Goal: Task Accomplishment & Management: Complete application form

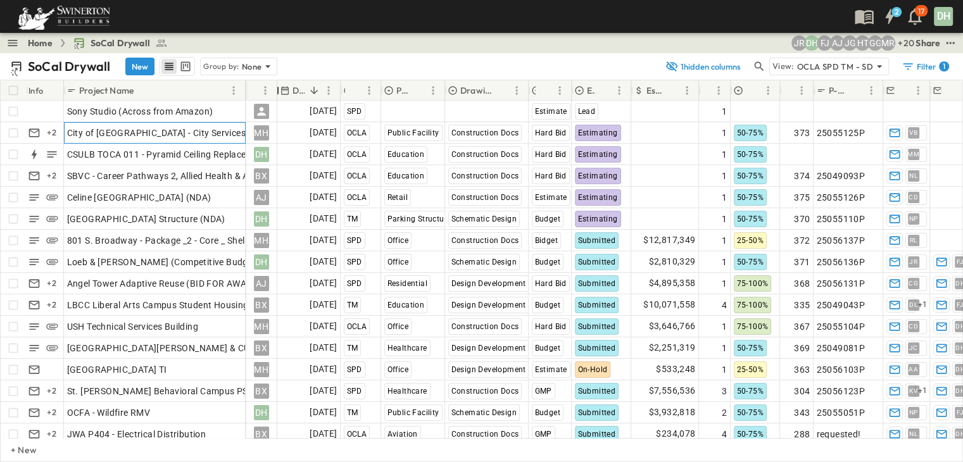
drag, startPoint x: 356, startPoint y: 92, endPoint x: 270, endPoint y: 99, distance: 86.4
click at [270, 99] on div "Owner" at bounding box center [262, 90] width 32 height 20
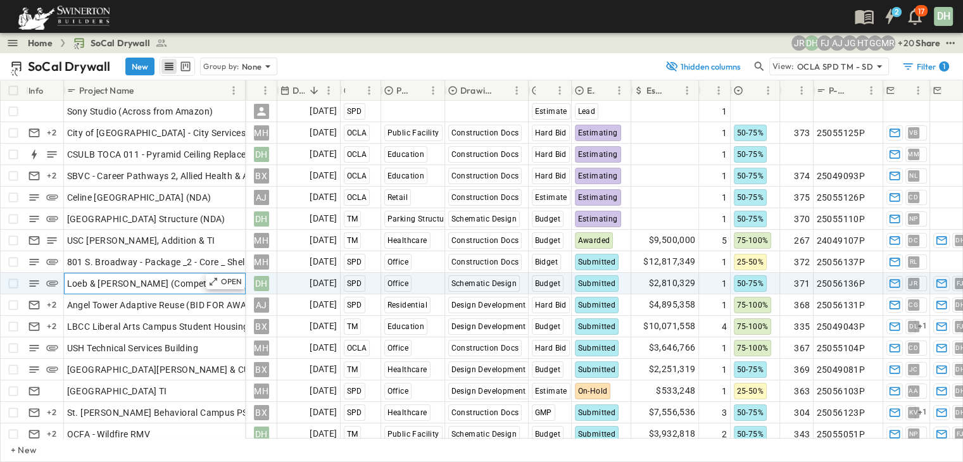
click at [177, 284] on span "Loeb & [PERSON_NAME] (Competitive Budget)" at bounding box center [163, 283] width 192 height 13
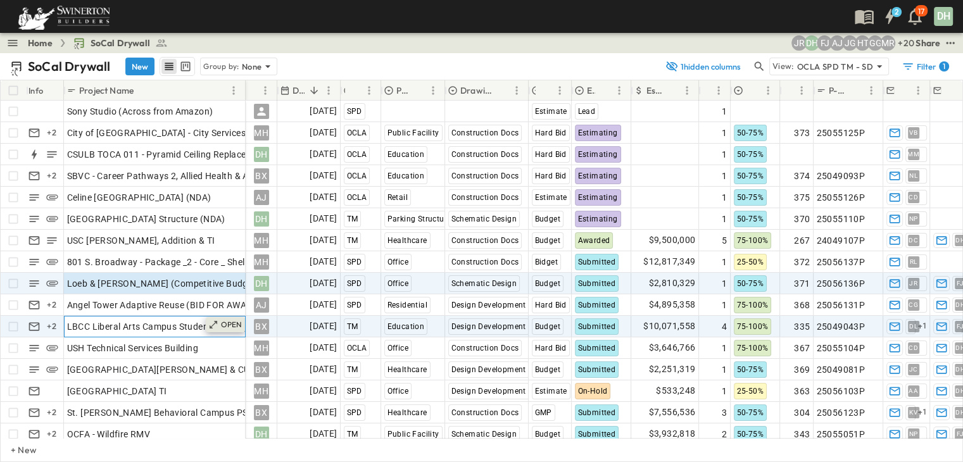
click at [233, 322] on p "OPEN" at bounding box center [232, 325] width 22 height 10
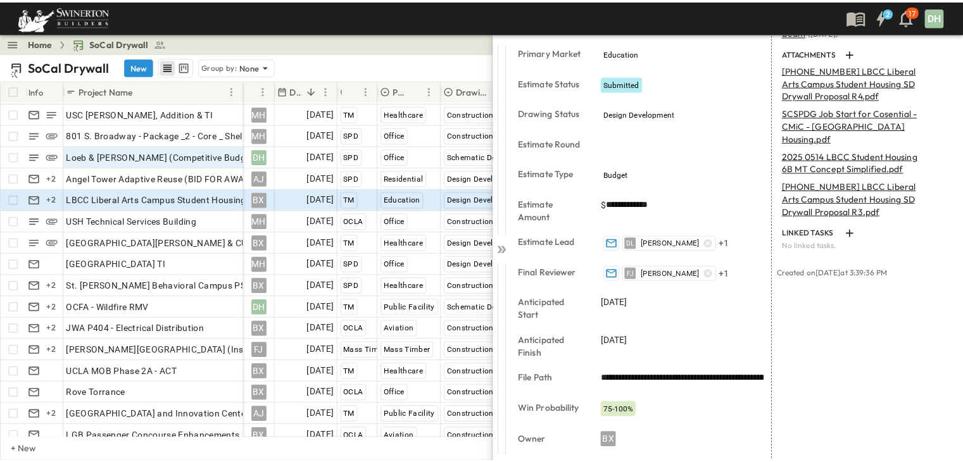
scroll to position [317, 0]
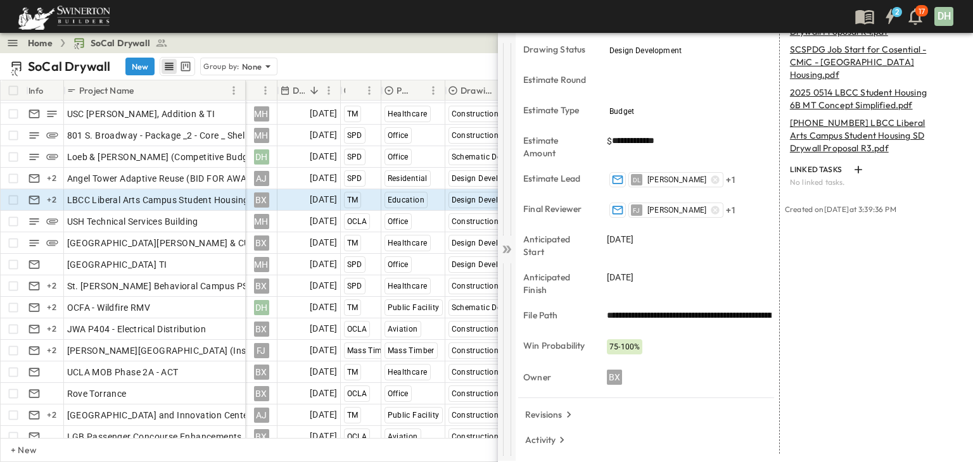
click at [509, 251] on icon at bounding box center [508, 250] width 5 height 8
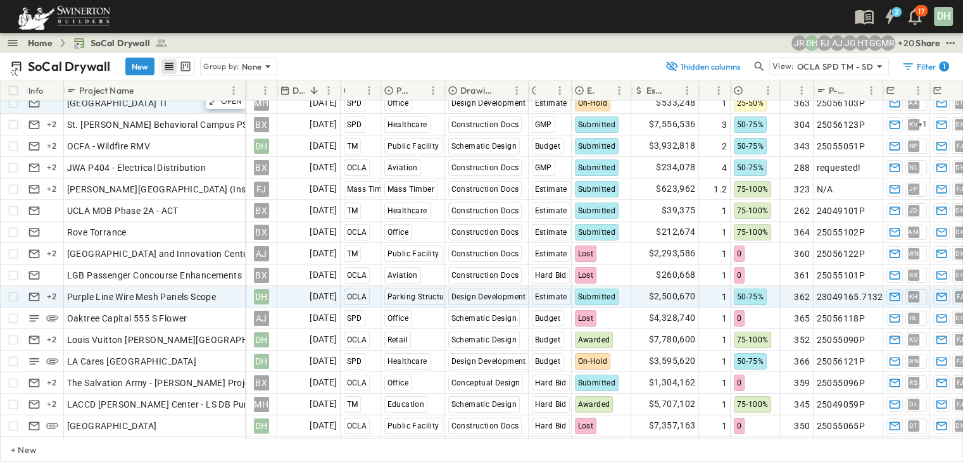
scroll to position [317, 0]
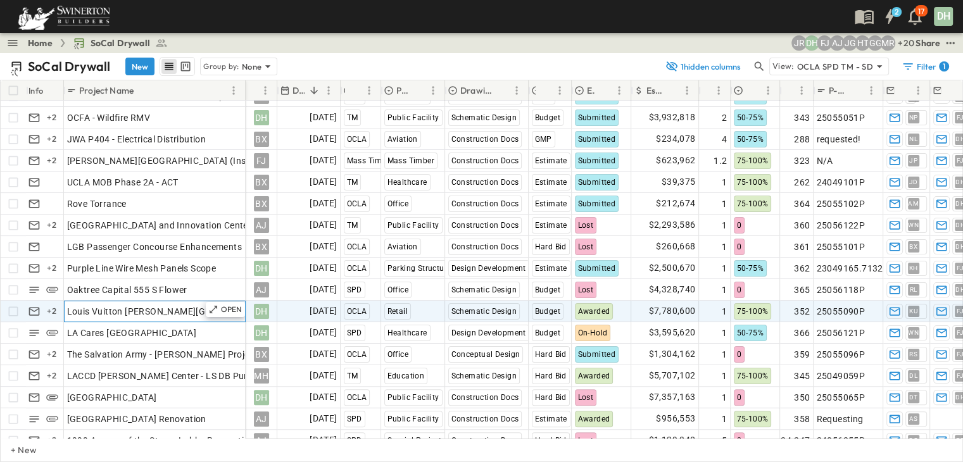
click at [196, 308] on div "Louis Vuitton [PERSON_NAME][GEOGRAPHIC_DATA]" at bounding box center [154, 312] width 175 height 18
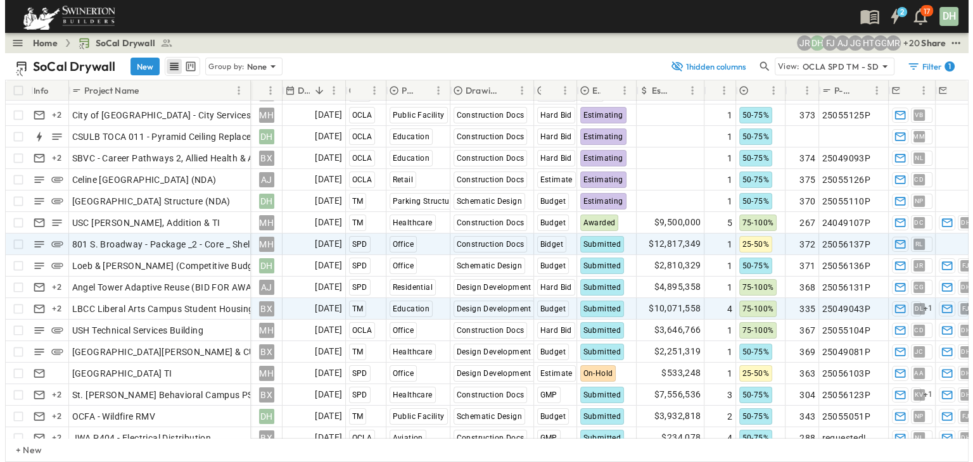
scroll to position [0, 0]
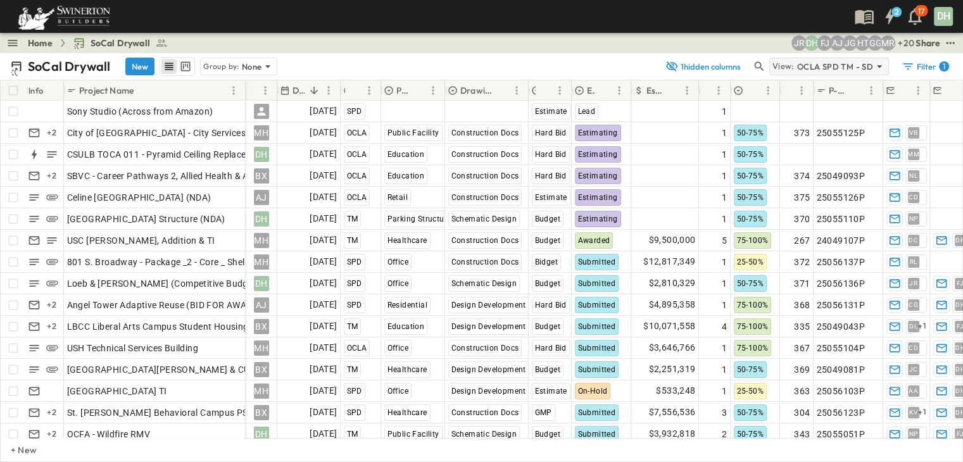
click at [878, 67] on icon at bounding box center [879, 66] width 13 height 13
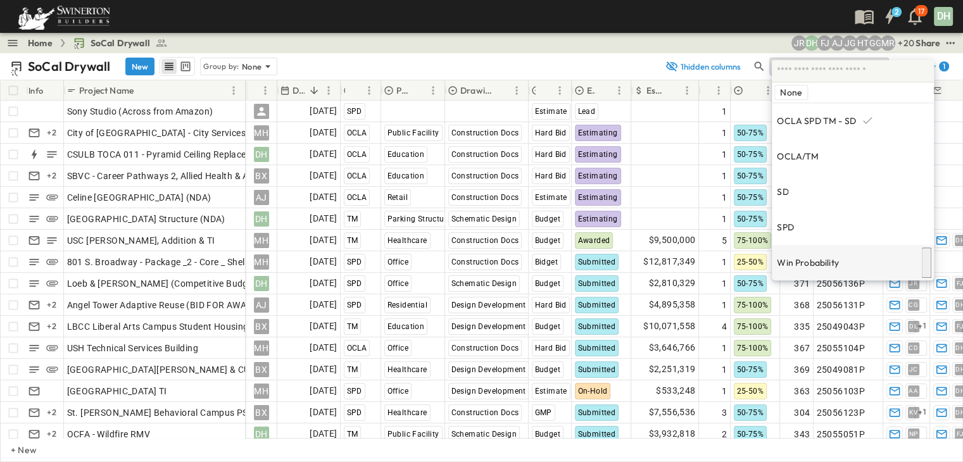
click at [808, 257] on p "Win Probability" at bounding box center [808, 263] width 62 height 13
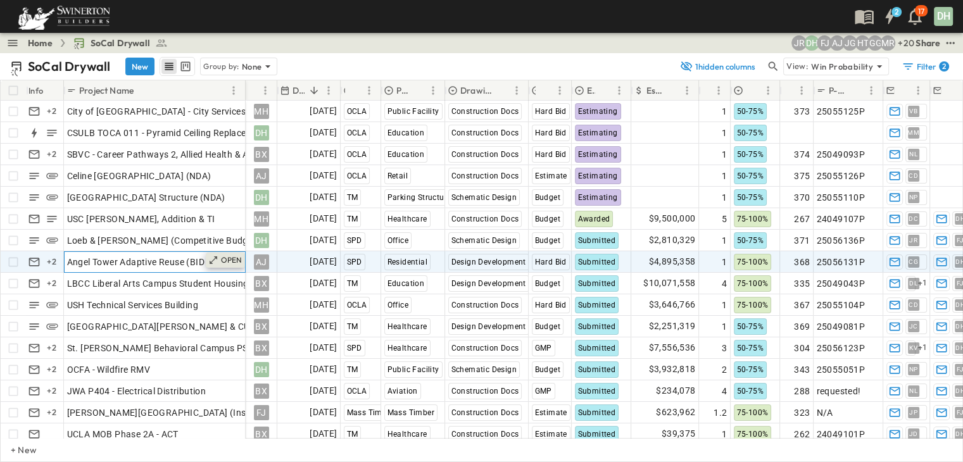
click at [221, 259] on p "OPEN" at bounding box center [232, 260] width 22 height 10
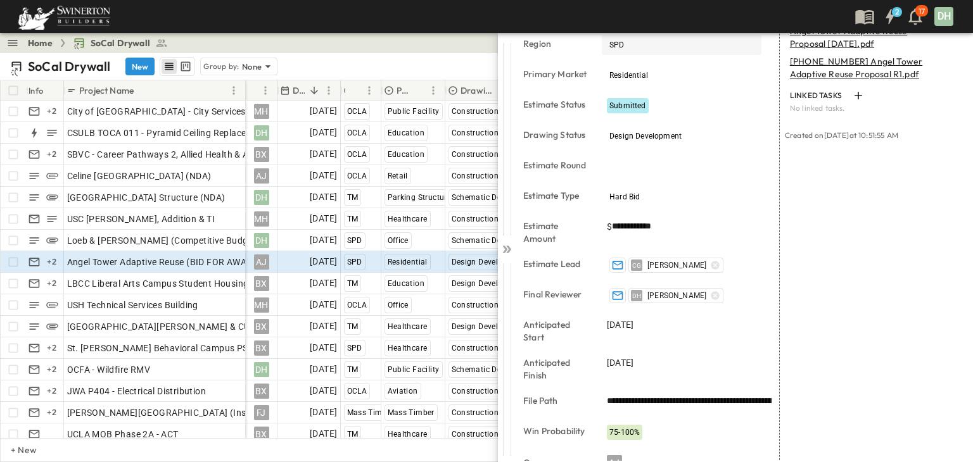
scroll to position [253, 0]
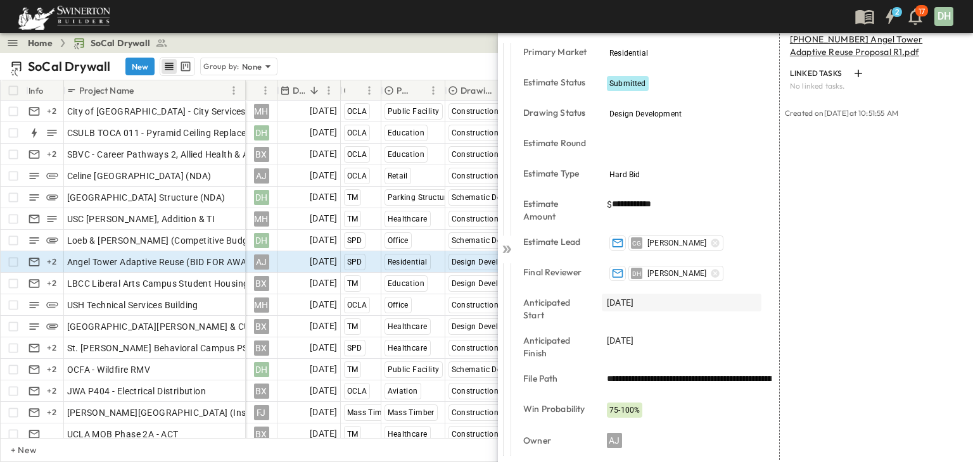
click at [687, 305] on div "[DATE]" at bounding box center [682, 303] width 160 height 18
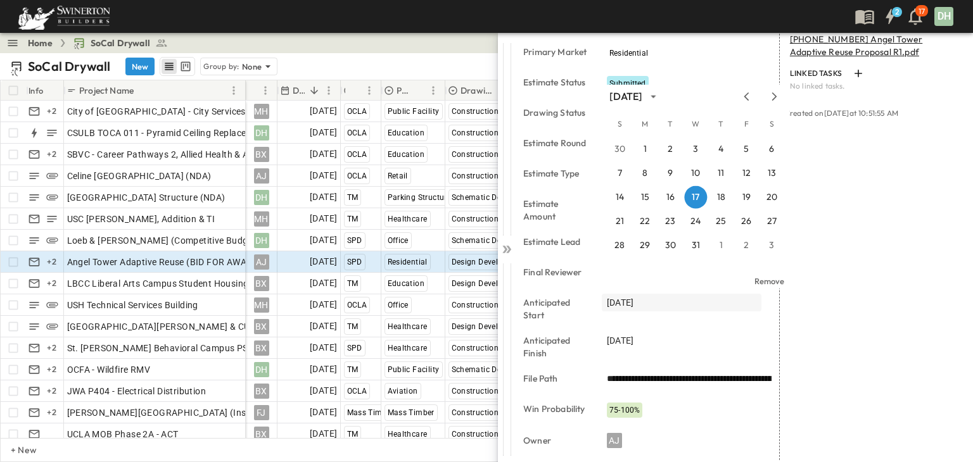
click at [687, 305] on div "[DATE]" at bounding box center [682, 303] width 160 height 18
click at [824, 343] on div "LINKED EMAILS Bid Invite: Angel Tower Adaptive Reuse (BID FOR AWARD) Pr... ( [D…" at bounding box center [870, 197] width 183 height 639
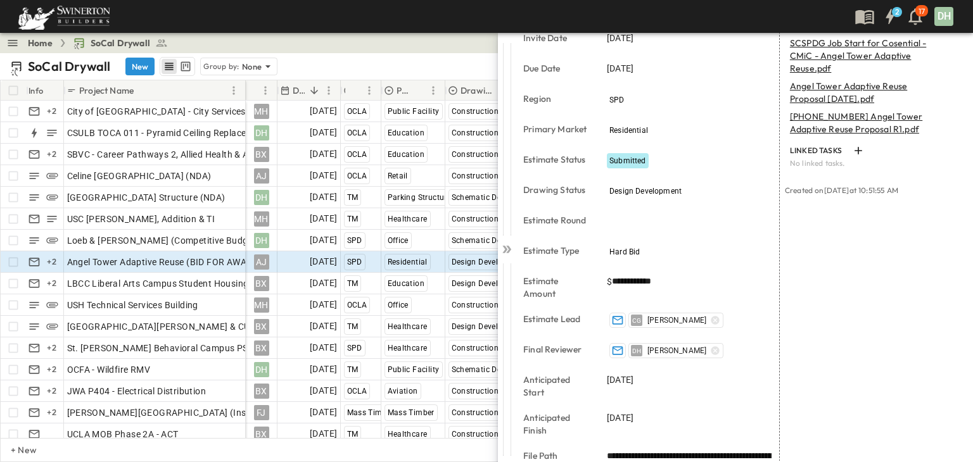
scroll to position [0, 0]
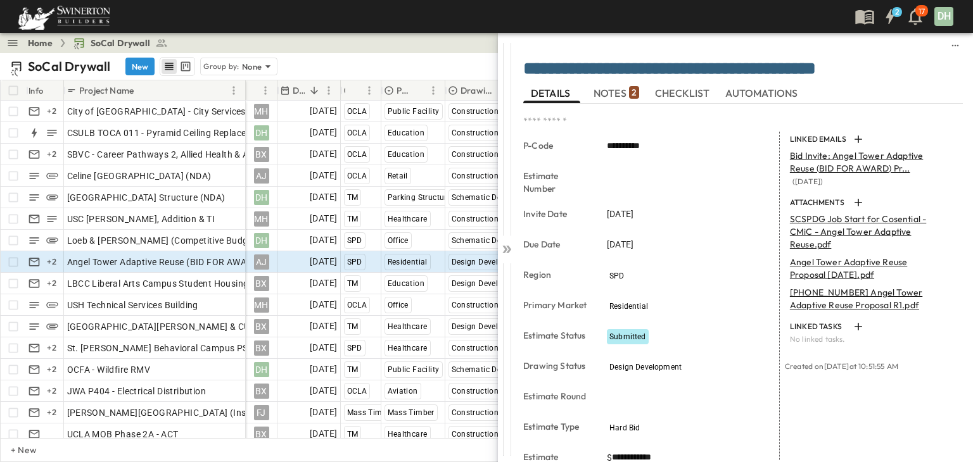
click at [619, 92] on span "NOTES 2" at bounding box center [616, 92] width 46 height 11
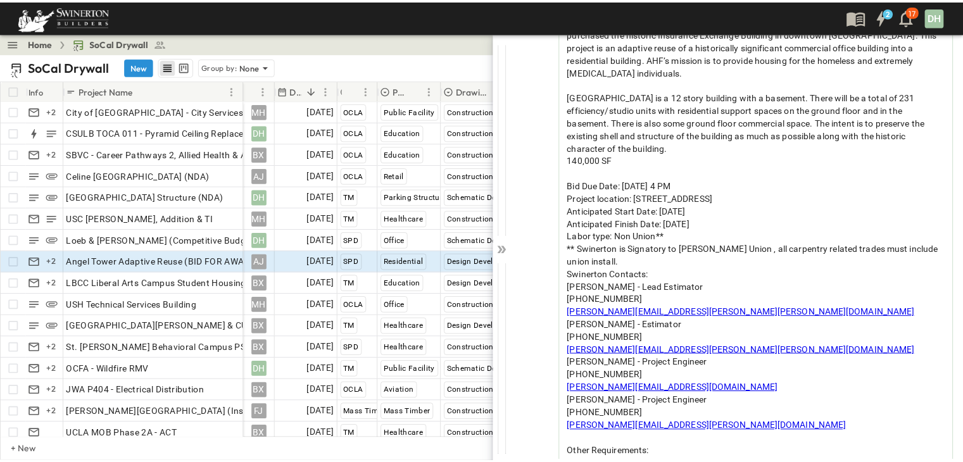
scroll to position [127, 0]
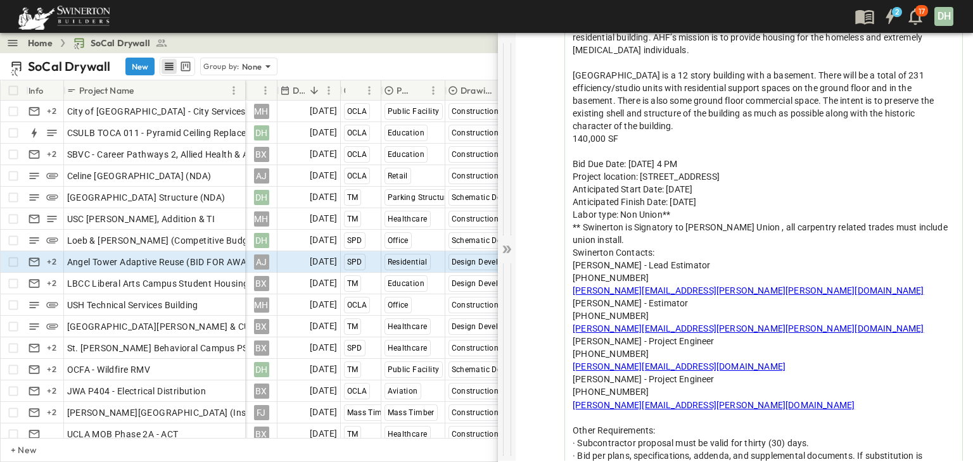
click at [507, 248] on icon at bounding box center [506, 249] width 13 height 13
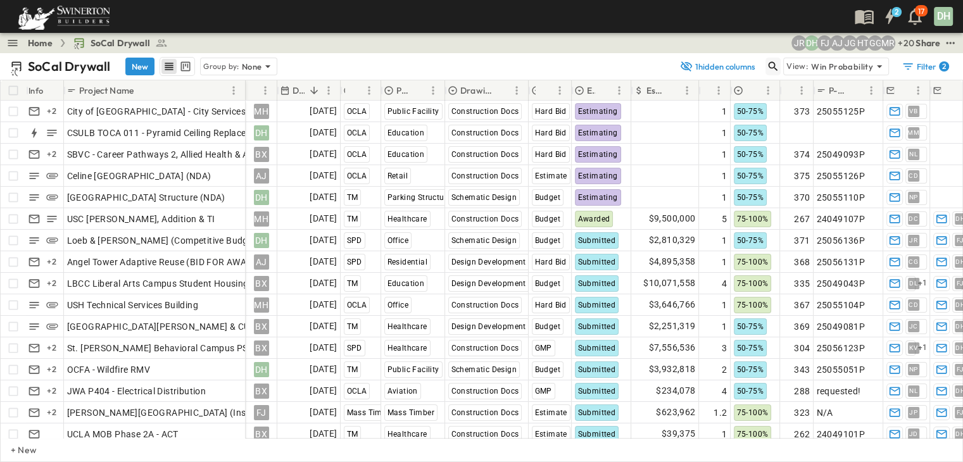
click at [775, 66] on icon "button" at bounding box center [773, 66] width 13 height 13
click at [740, 68] on input "text" at bounding box center [706, 66] width 89 height 18
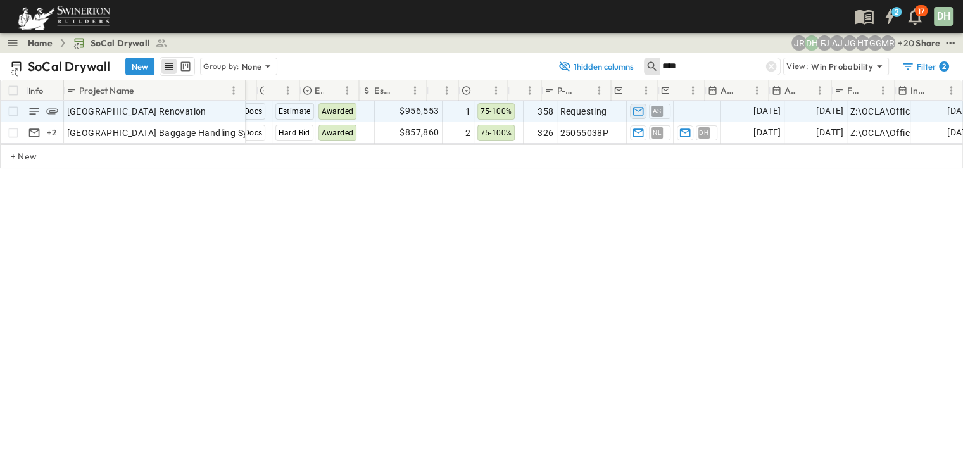
scroll to position [0, 272]
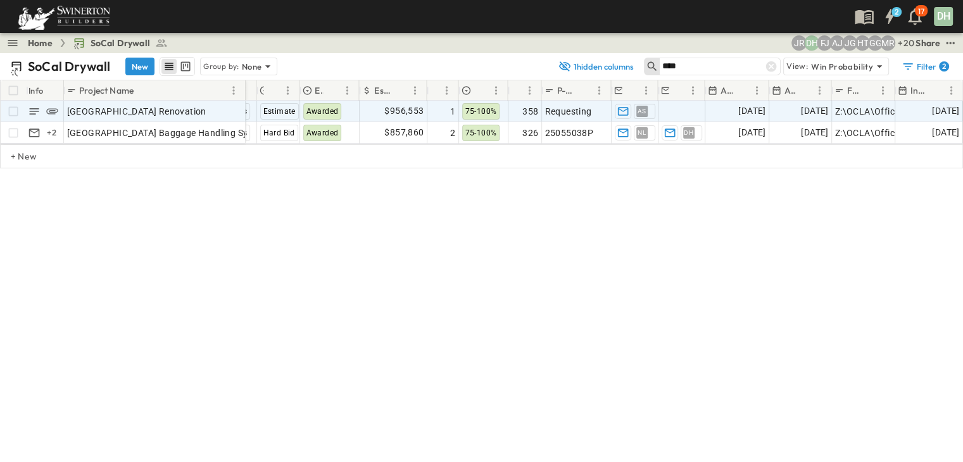
type input "****"
click at [750, 108] on span "[DATE]" at bounding box center [751, 111] width 27 height 15
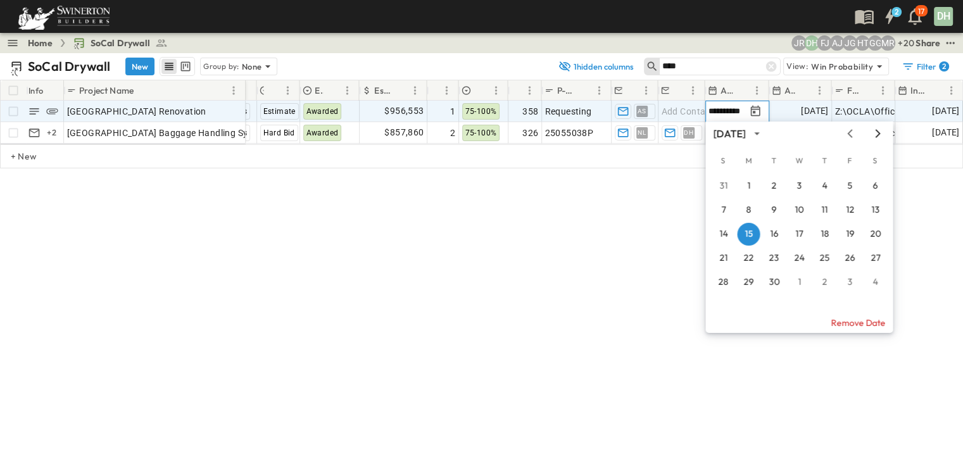
click at [879, 135] on icon "Next month" at bounding box center [877, 134] width 15 height 10
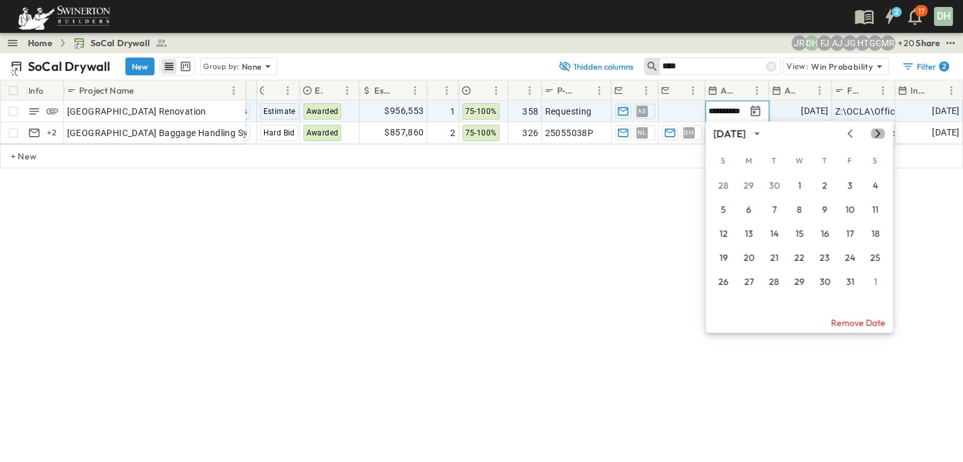
click at [879, 135] on icon "Next month" at bounding box center [877, 134] width 15 height 10
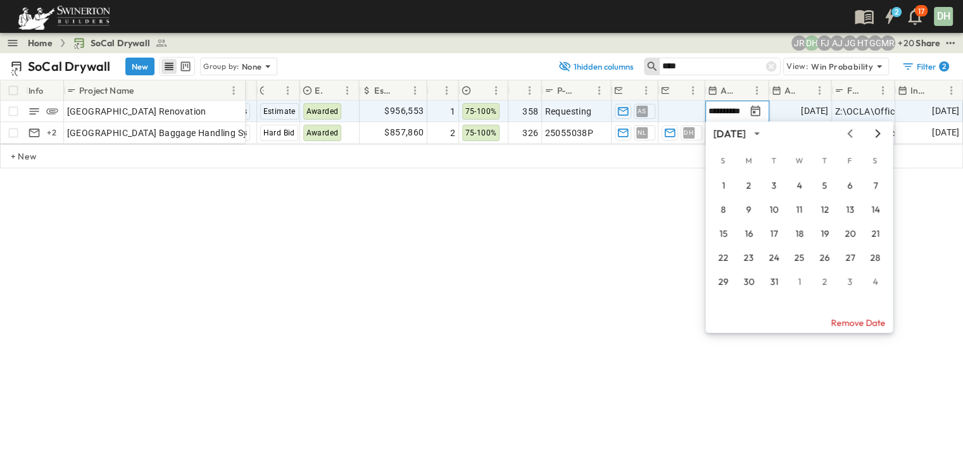
click at [879, 135] on icon "Next month" at bounding box center [877, 134] width 15 height 10
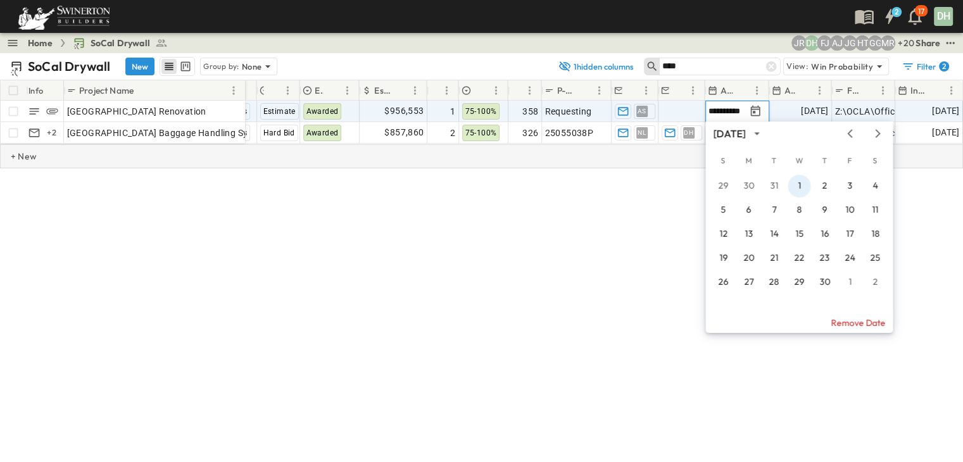
click at [800, 188] on button "1" at bounding box center [799, 186] width 23 height 23
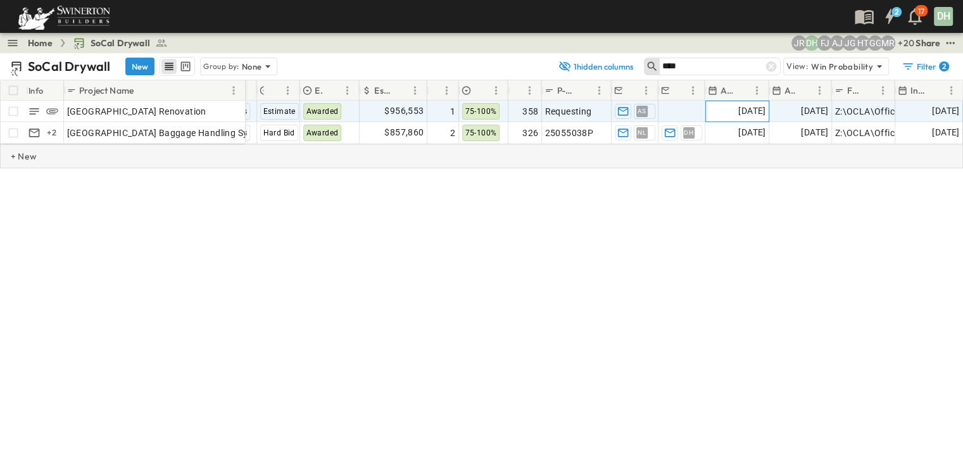
scroll to position [0, 0]
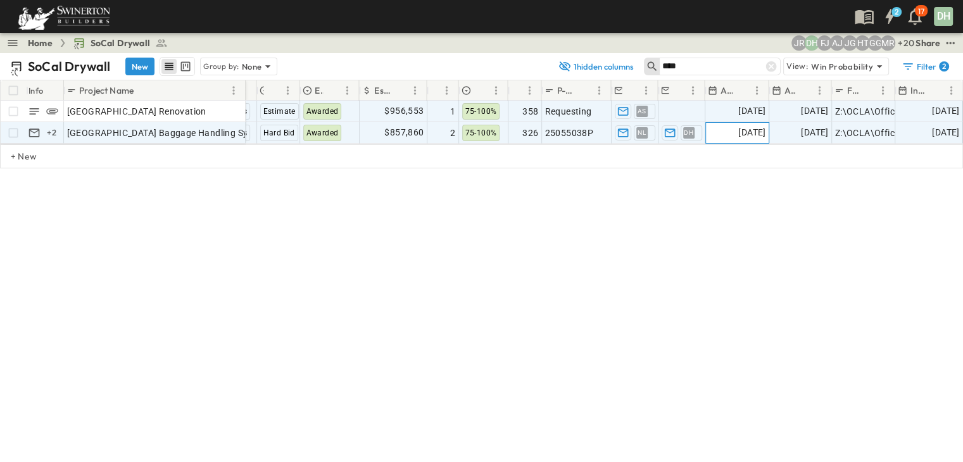
click at [751, 132] on span "[DATE]" at bounding box center [751, 132] width 27 height 15
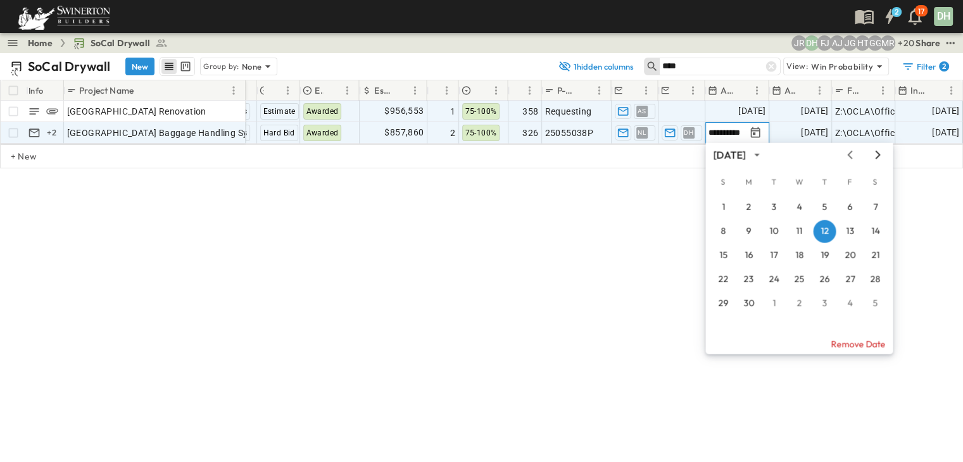
click at [879, 154] on icon "Next month" at bounding box center [878, 155] width 5 height 8
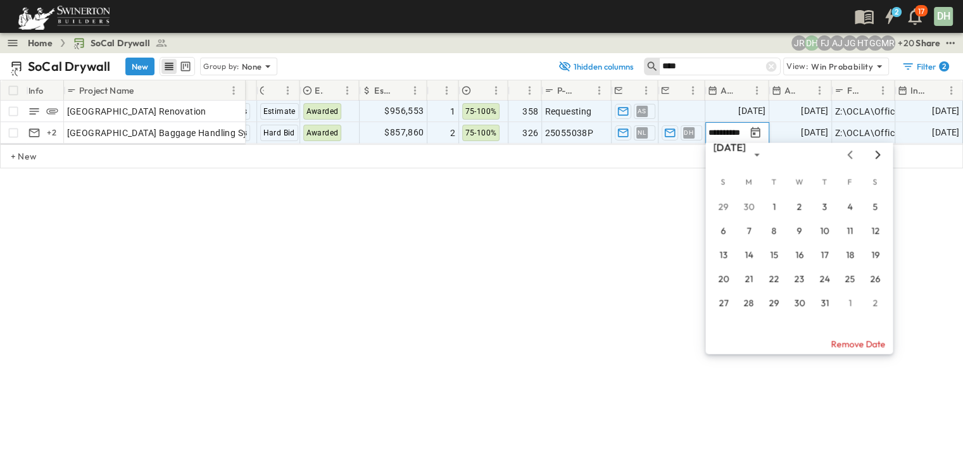
click at [879, 154] on icon "Next month" at bounding box center [878, 155] width 5 height 8
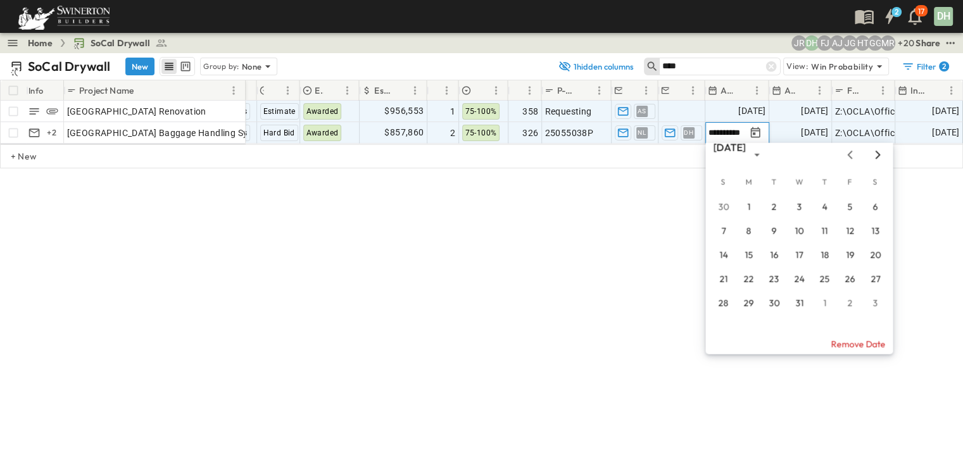
click at [879, 154] on icon "Next month" at bounding box center [878, 155] width 5 height 8
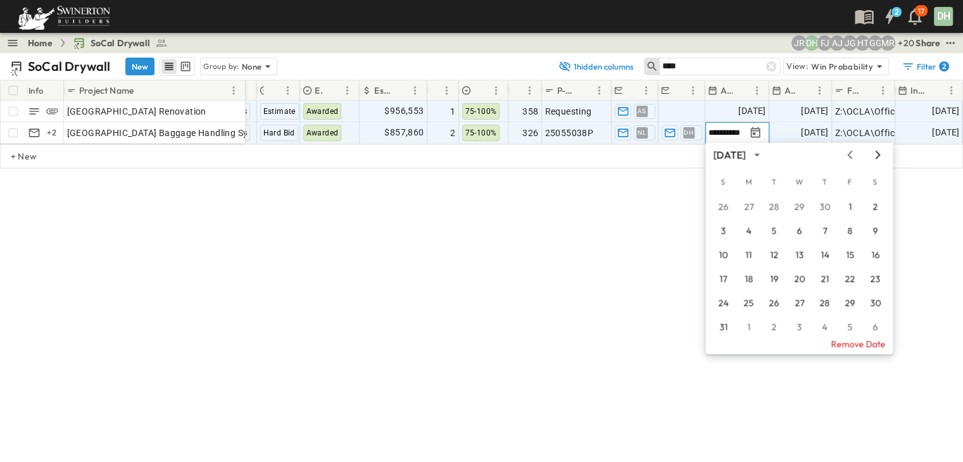
click at [879, 154] on icon "Next month" at bounding box center [878, 155] width 5 height 8
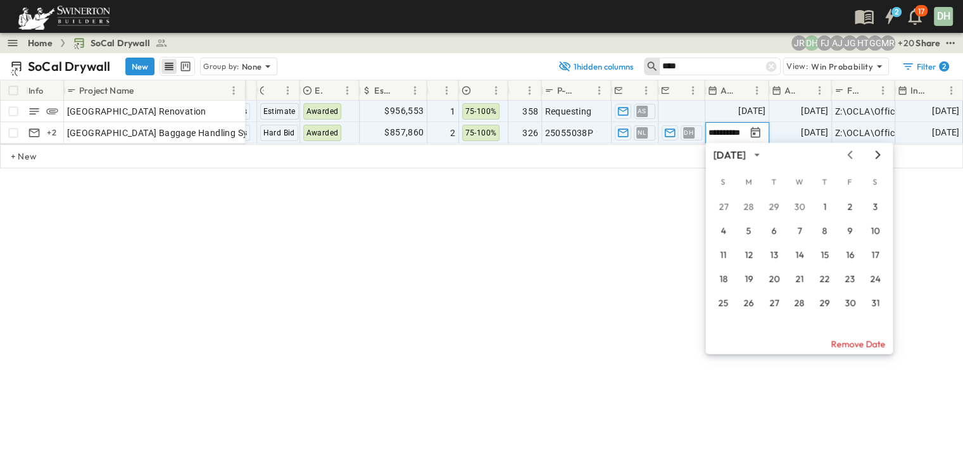
click at [879, 154] on icon "Next month" at bounding box center [878, 155] width 5 height 8
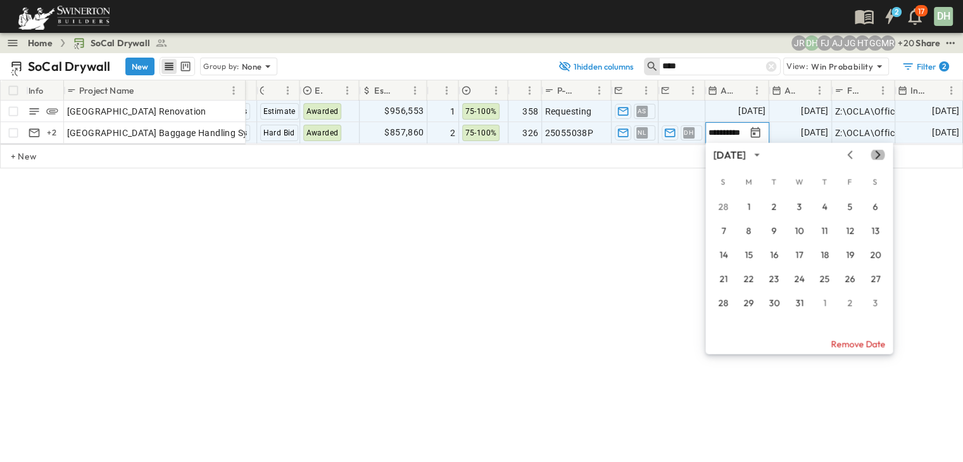
click at [879, 154] on icon "Next month" at bounding box center [878, 155] width 5 height 8
click at [826, 206] on button "1" at bounding box center [824, 207] width 23 height 23
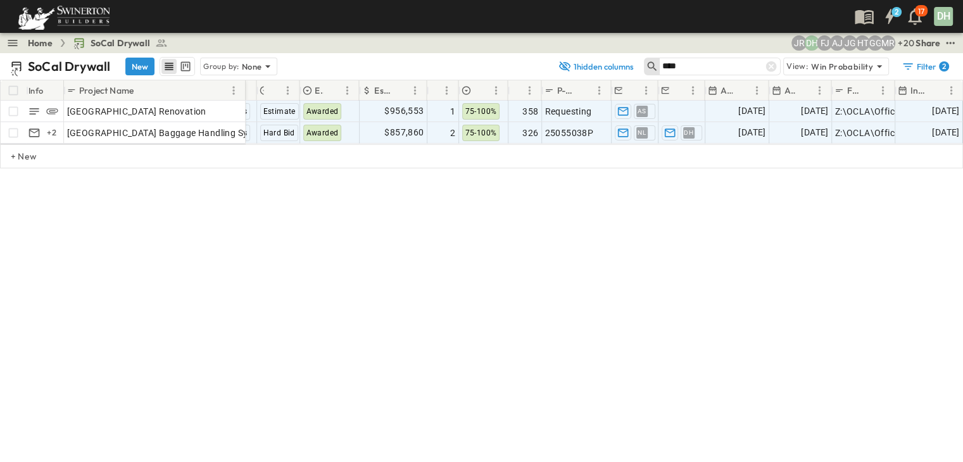
drag, startPoint x: 482, startPoint y: 311, endPoint x: 496, endPoint y: 303, distance: 15.9
click at [484, 311] on div "SoCal Drywall New Group by: None 1 hidden columns **** View: Win Probability Fi…" at bounding box center [481, 257] width 963 height 409
click at [772, 63] on icon at bounding box center [771, 66] width 13 height 13
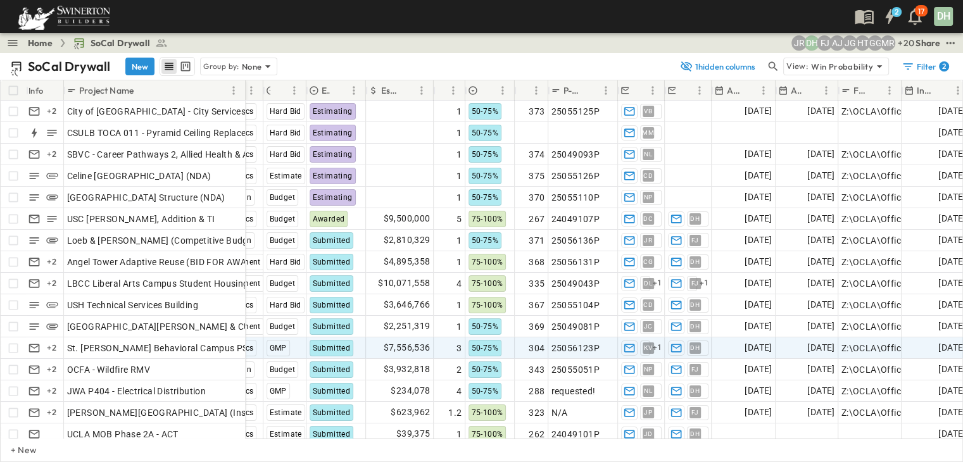
scroll to position [0, 266]
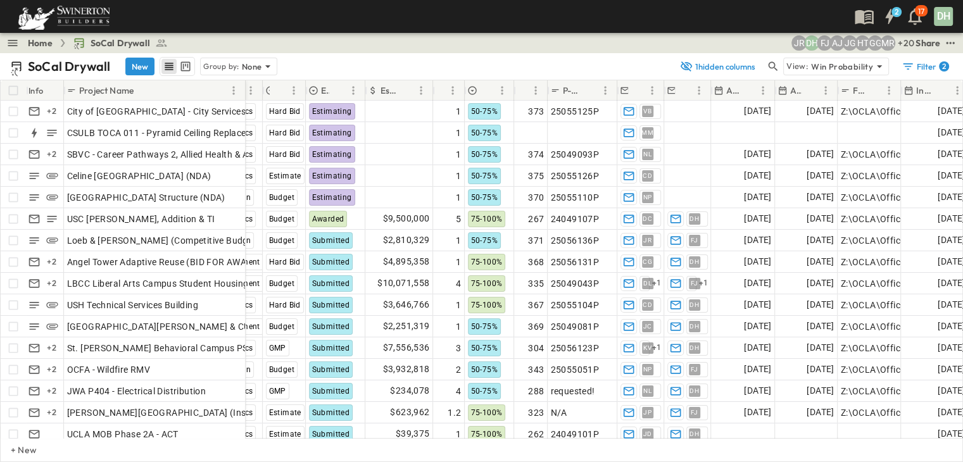
click at [734, 90] on p "Anticipated Start" at bounding box center [732, 90] width 13 height 13
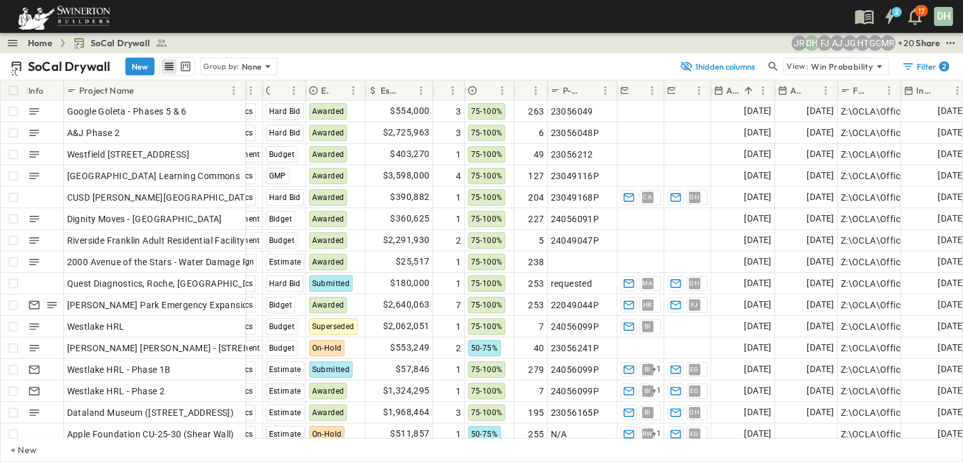
click at [734, 90] on p "Anticipated Start" at bounding box center [732, 90] width 13 height 13
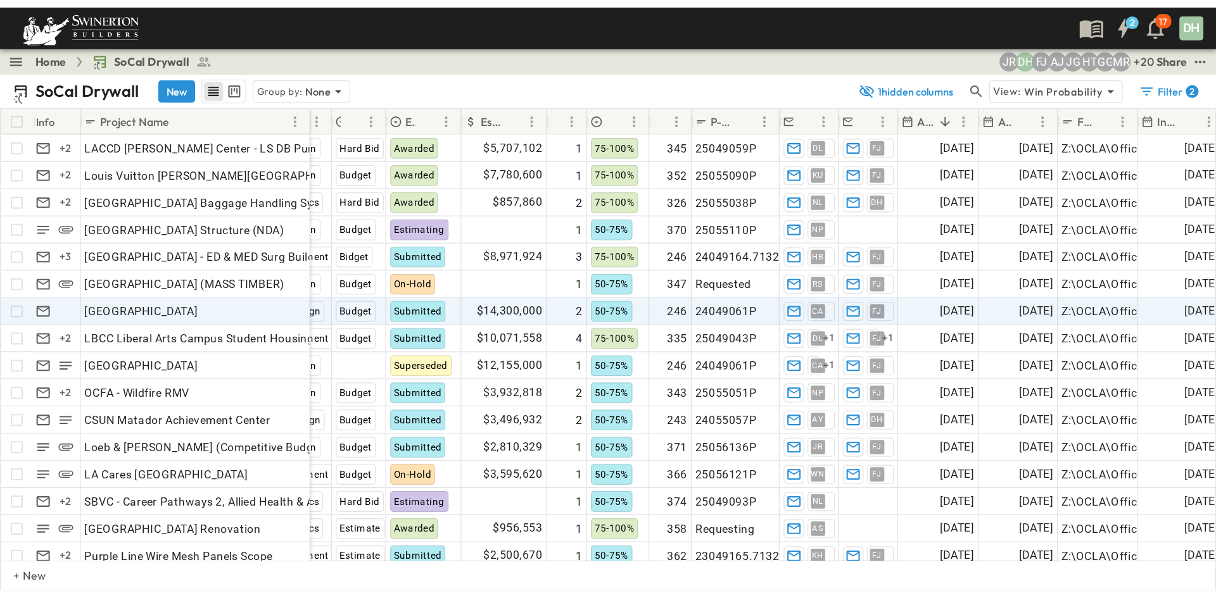
scroll to position [0, 0]
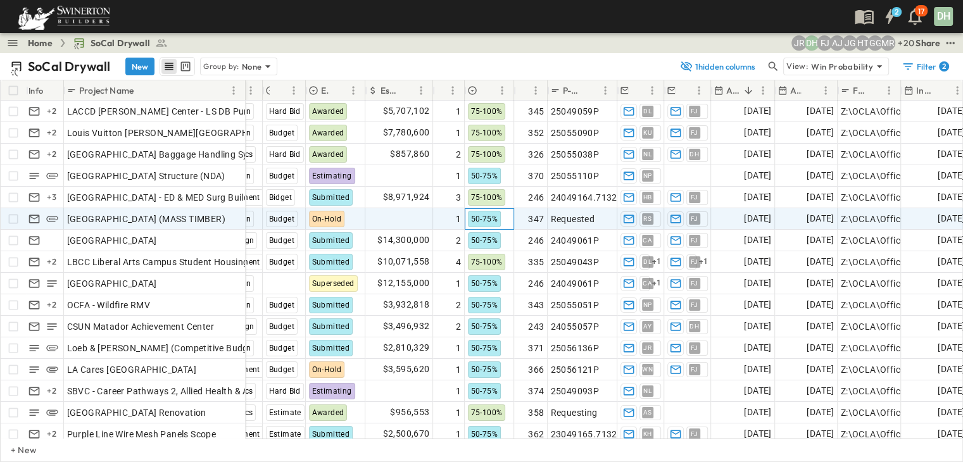
click at [486, 220] on span "50-75%" at bounding box center [484, 219] width 27 height 9
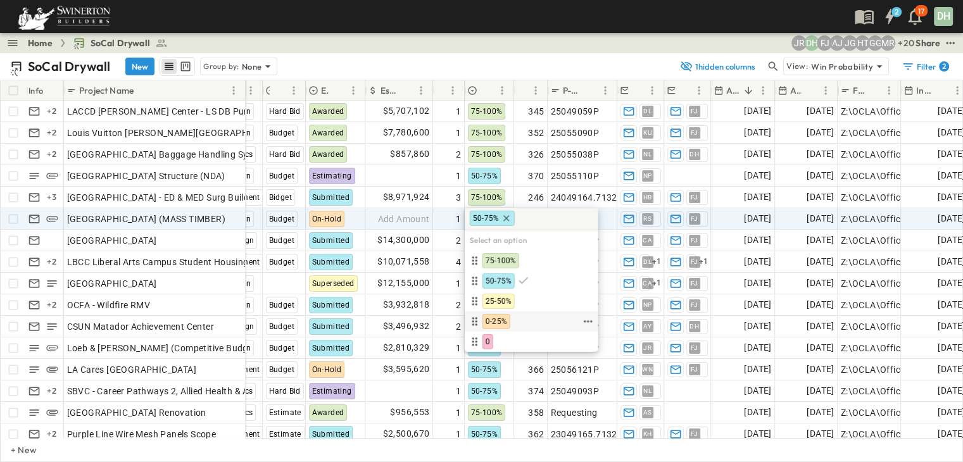
click at [496, 324] on span "0-25%" at bounding box center [497, 322] width 22 height 10
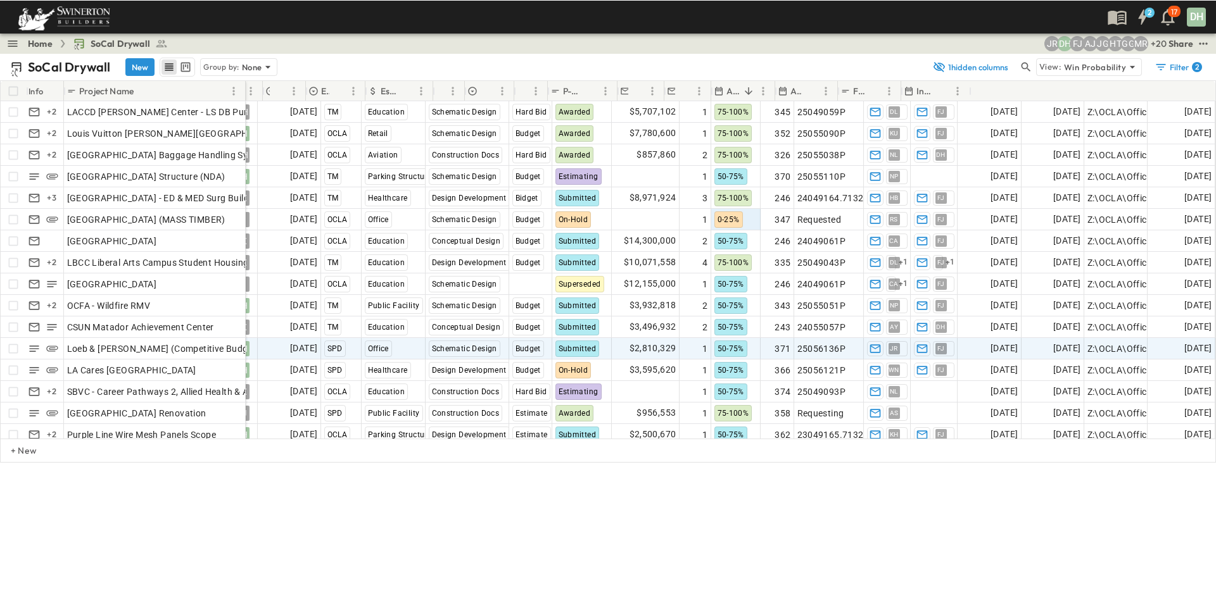
scroll to position [0, 29]
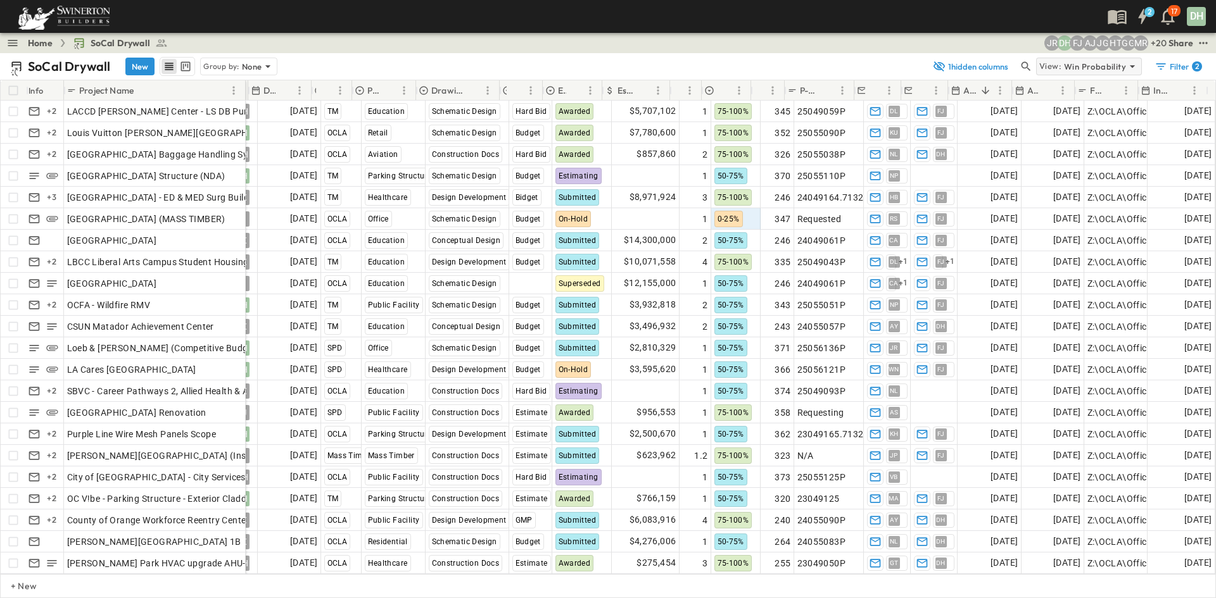
click at [962, 69] on icon at bounding box center [1132, 66] width 13 height 13
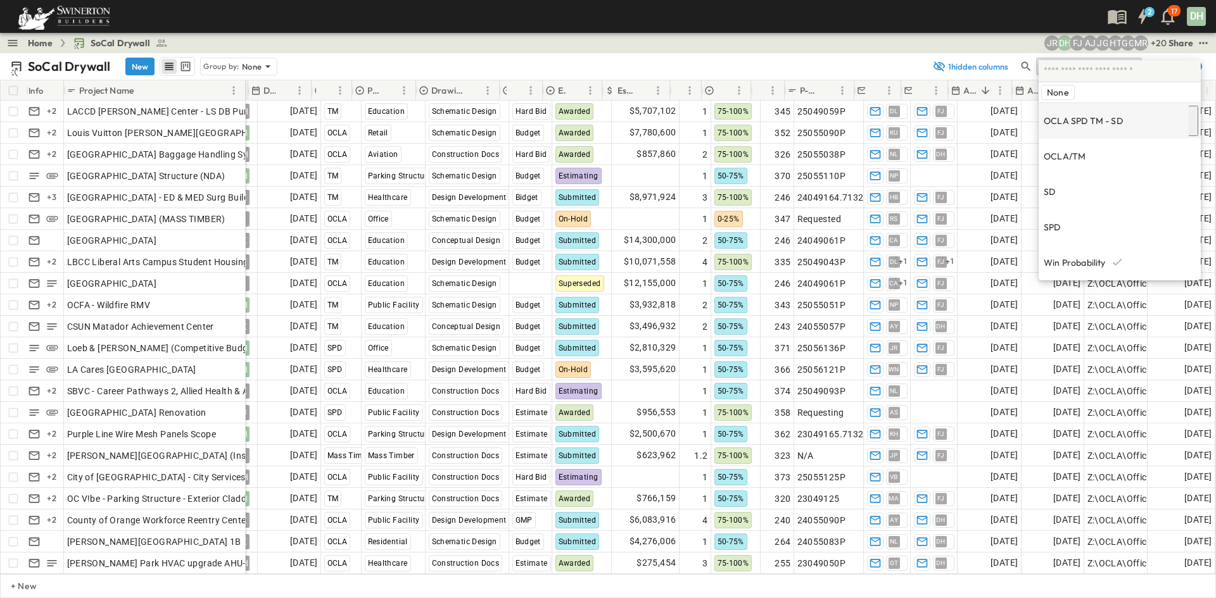
click at [962, 115] on p "OCLA SPD TM - SD" at bounding box center [1082, 121] width 79 height 13
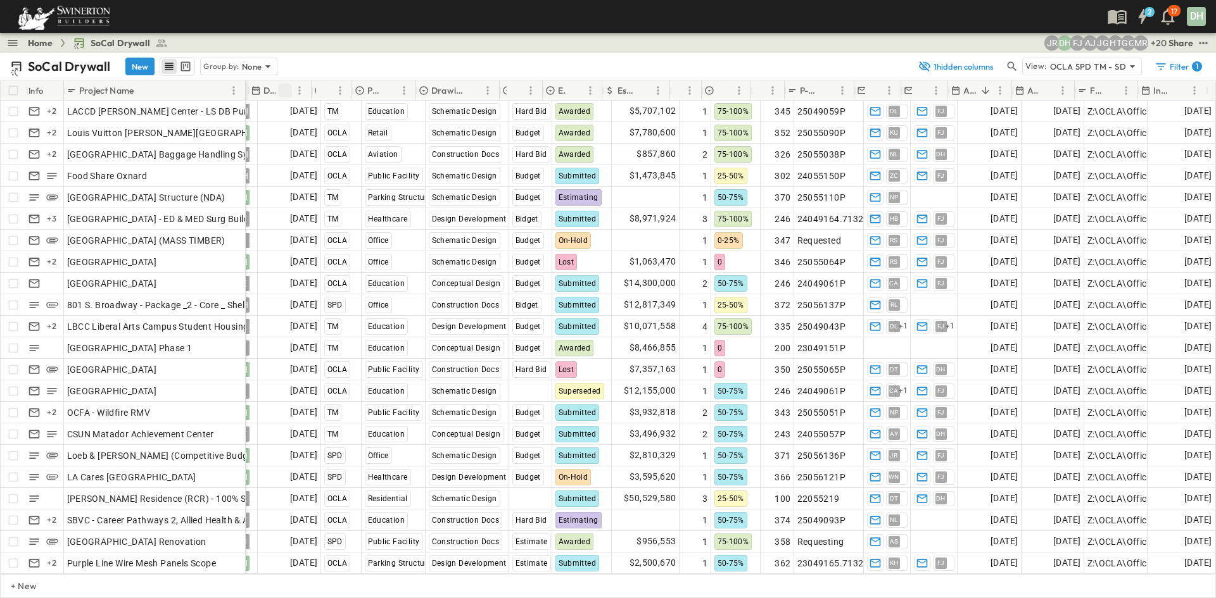
click at [279, 91] on button "Sort" at bounding box center [285, 91] width 14 height 14
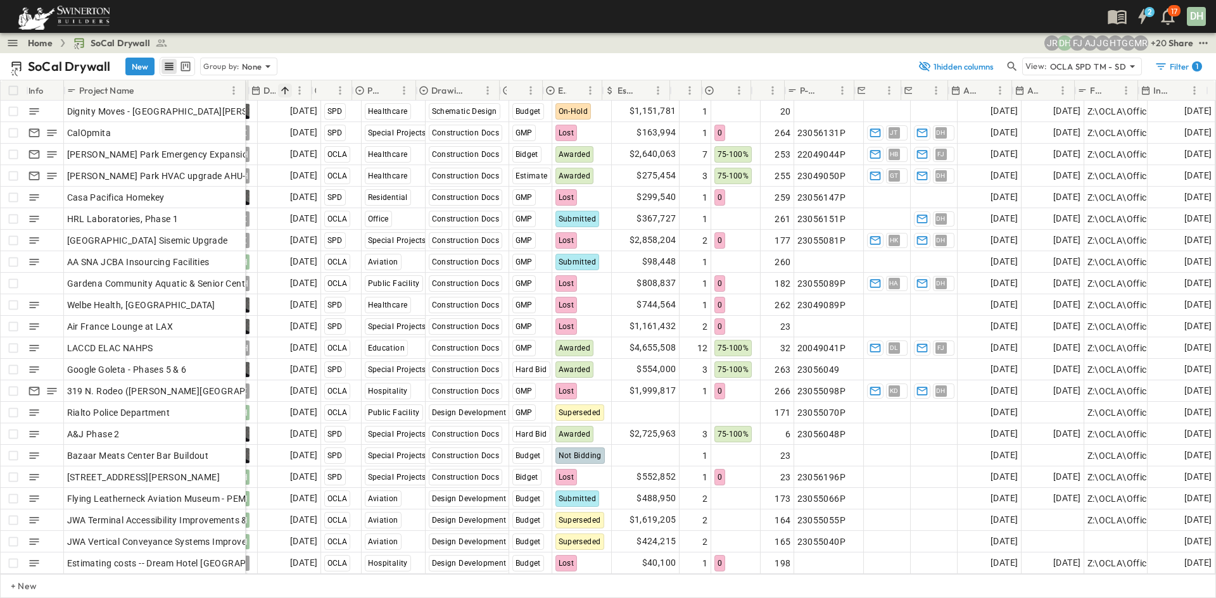
click at [279, 91] on button "Sort" at bounding box center [285, 91] width 14 height 14
